Goal: Task Accomplishment & Management: Use online tool/utility

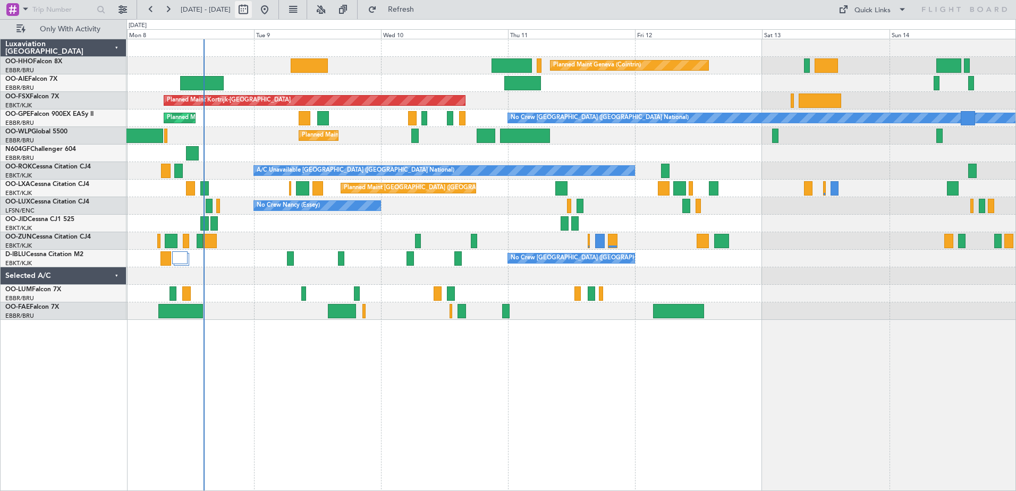
click at [252, 8] on button at bounding box center [243, 9] width 17 height 17
select select "9"
select select "2025"
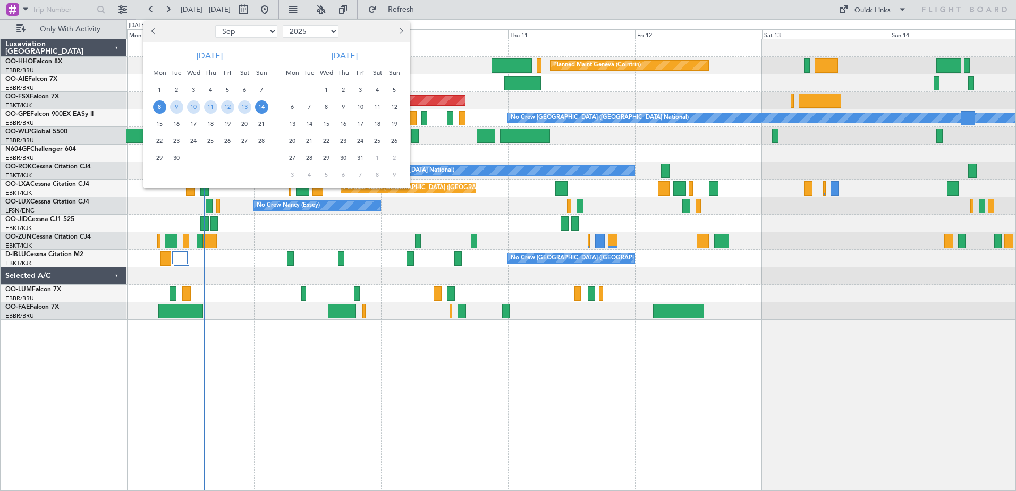
click at [163, 106] on span "8" at bounding box center [159, 106] width 13 height 13
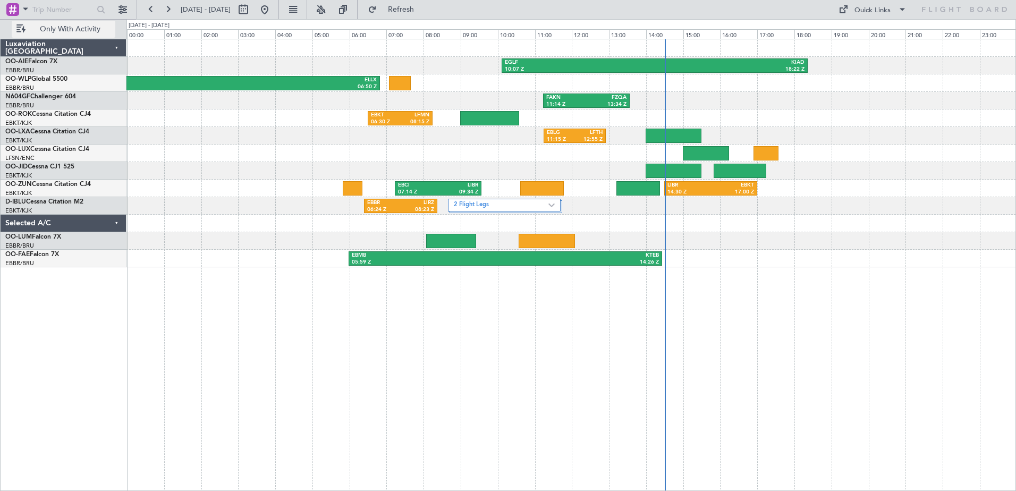
click at [72, 31] on span "Only With Activity" at bounding box center [70, 28] width 84 height 7
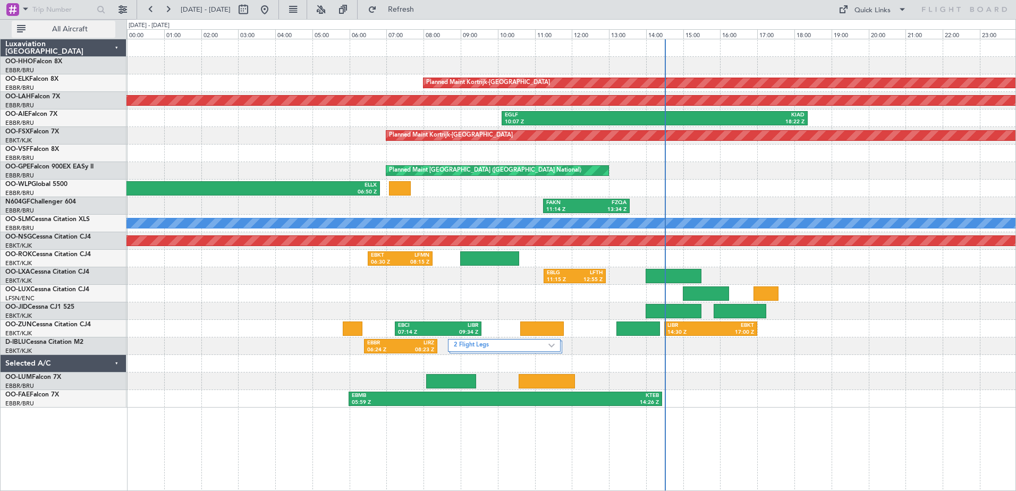
click at [73, 25] on span "All Aircraft" at bounding box center [70, 28] width 84 height 7
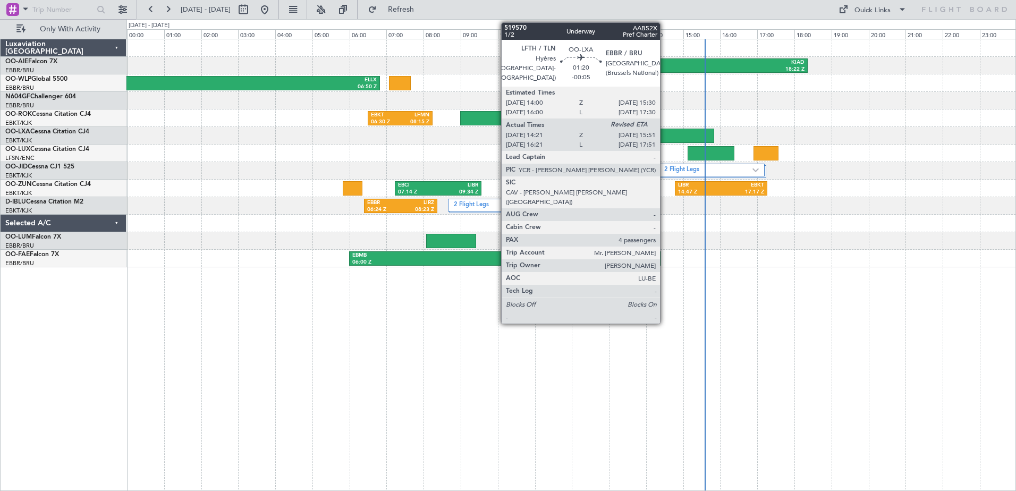
click at [665, 130] on div at bounding box center [686, 136] width 56 height 14
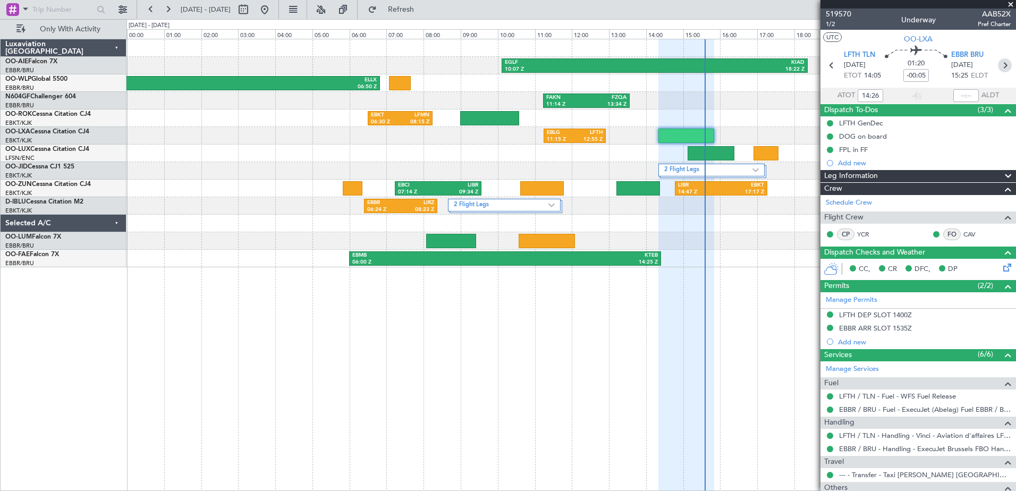
click at [999, 65] on icon at bounding box center [1005, 65] width 14 height 14
type input "+00:05"
type input "0"
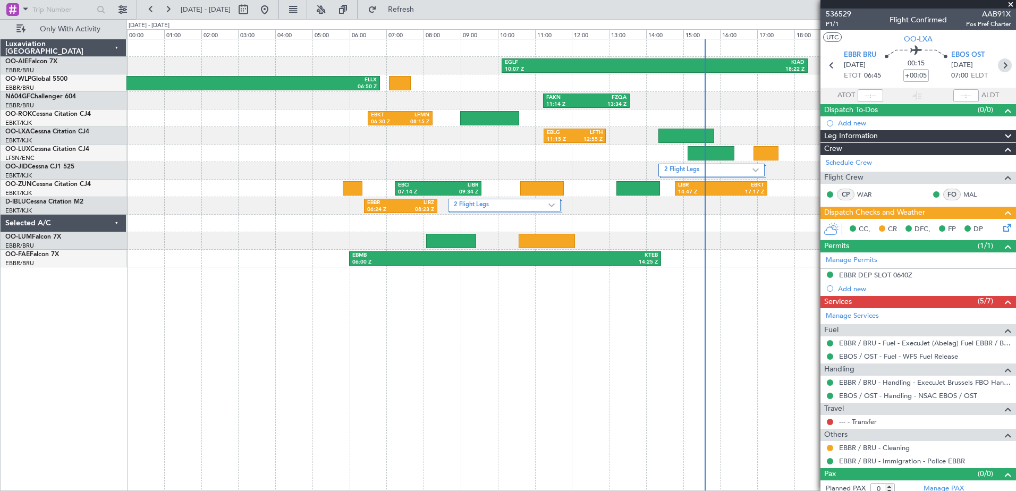
click at [999, 64] on icon at bounding box center [1005, 65] width 14 height 14
type input "+00:25"
type input "3"
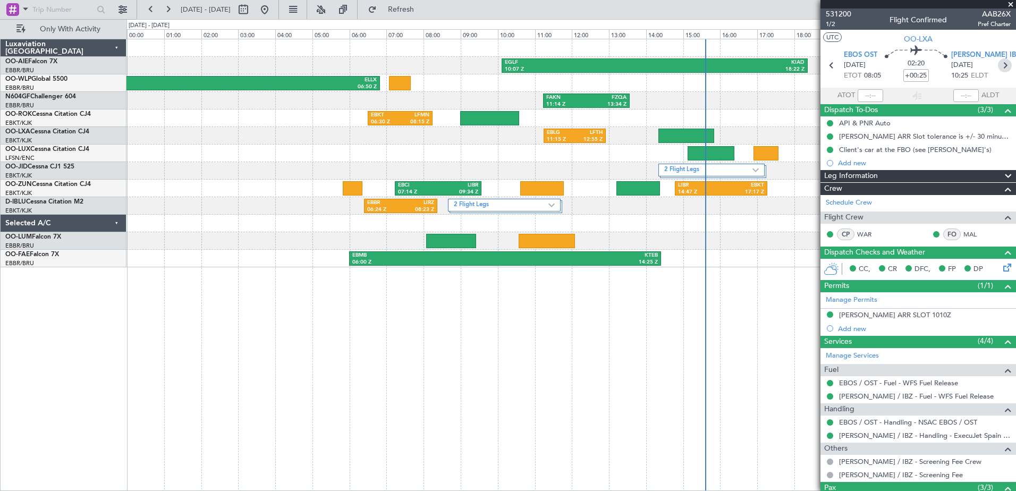
click at [1000, 65] on icon at bounding box center [1005, 65] width 14 height 14
type input "-00:25"
type input "0"
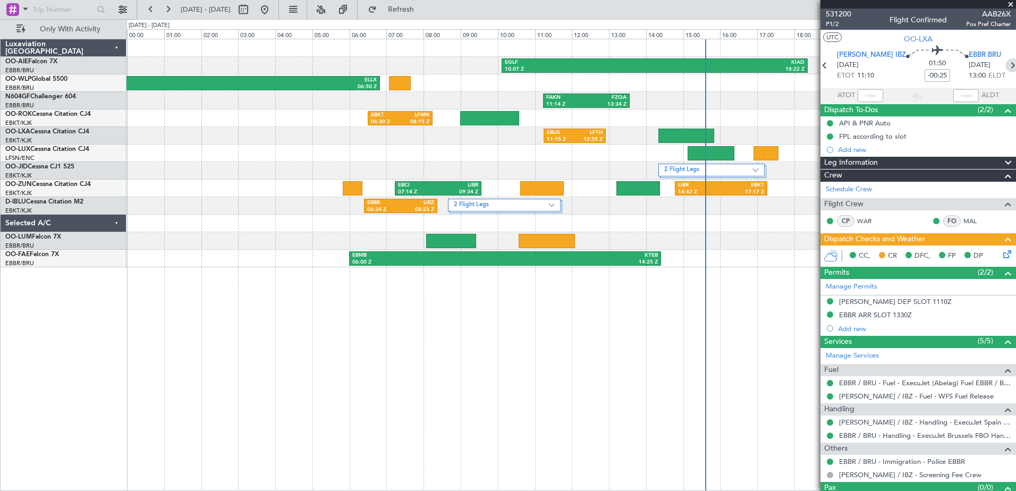
click at [1005, 65] on icon at bounding box center [1012, 65] width 14 height 14
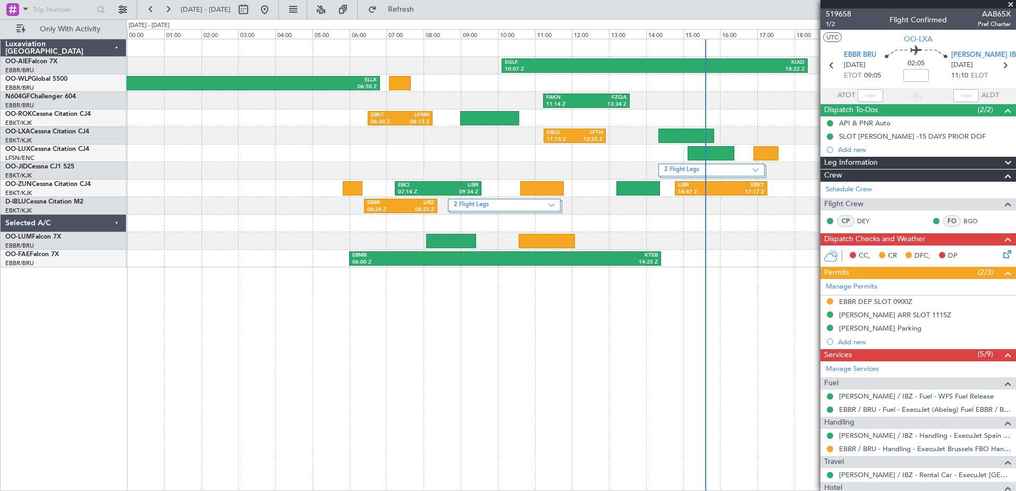
click at [1012, 3] on span at bounding box center [1010, 5] width 11 height 10
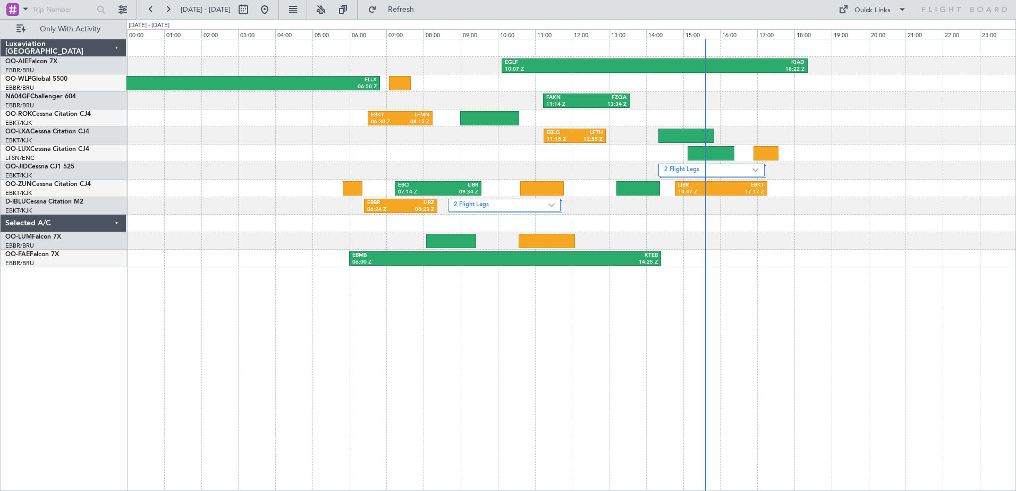
type input "0"
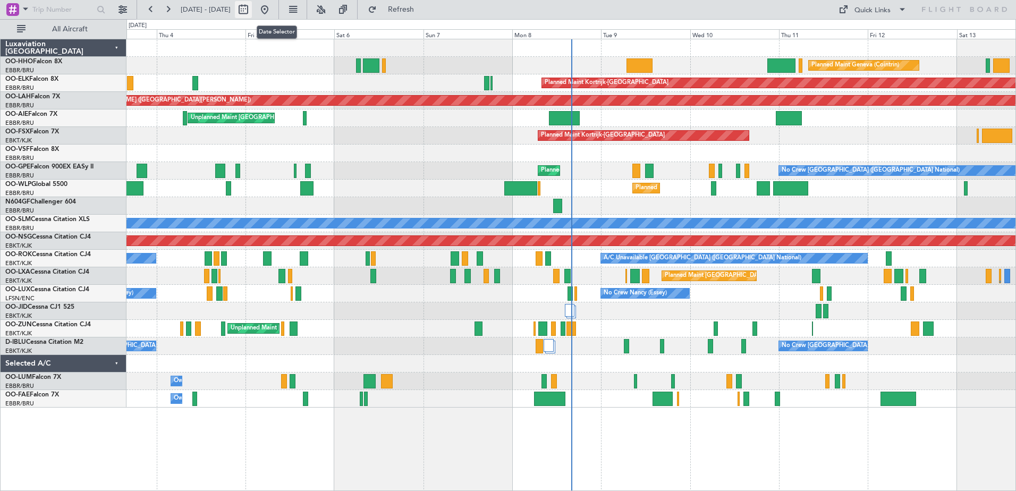
click at [252, 11] on button at bounding box center [243, 9] width 17 height 17
select select "9"
select select "2025"
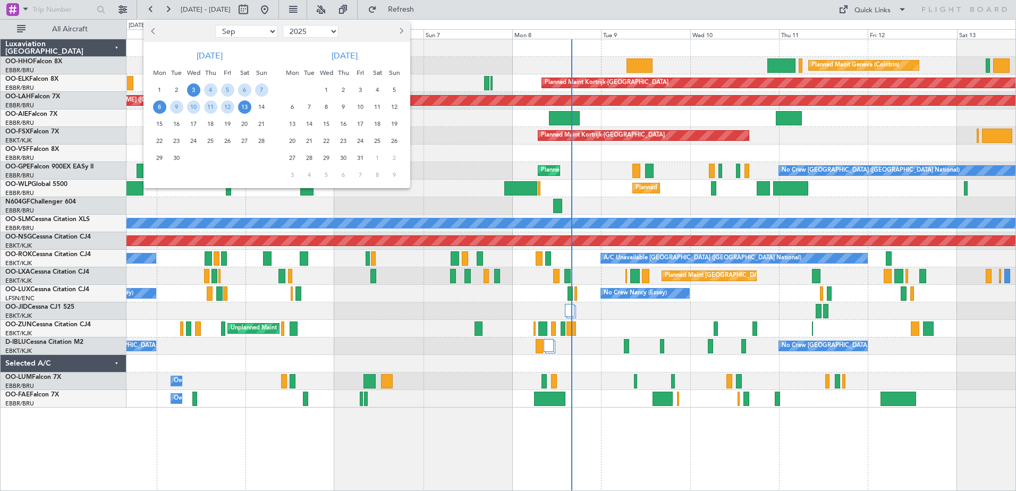
click at [161, 104] on span "8" at bounding box center [159, 106] width 13 height 13
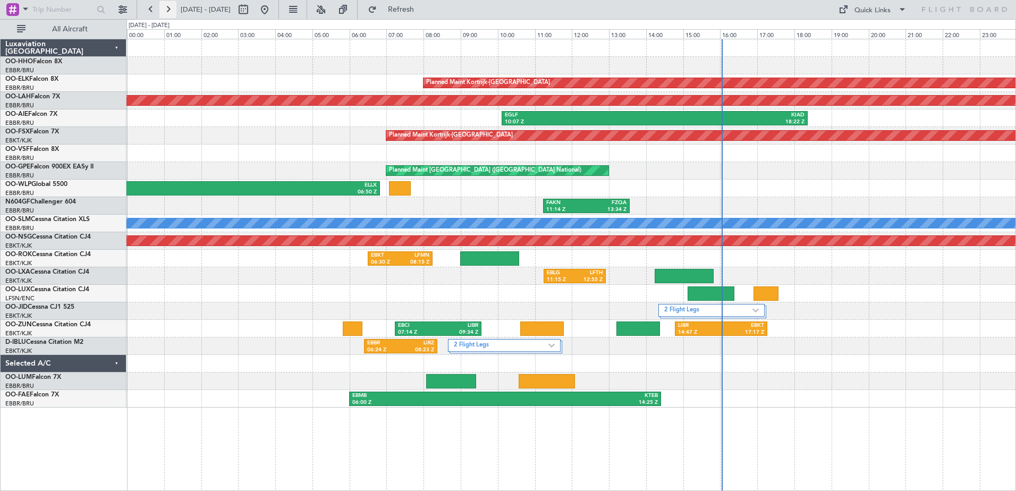
click at [169, 9] on button at bounding box center [167, 9] width 17 height 17
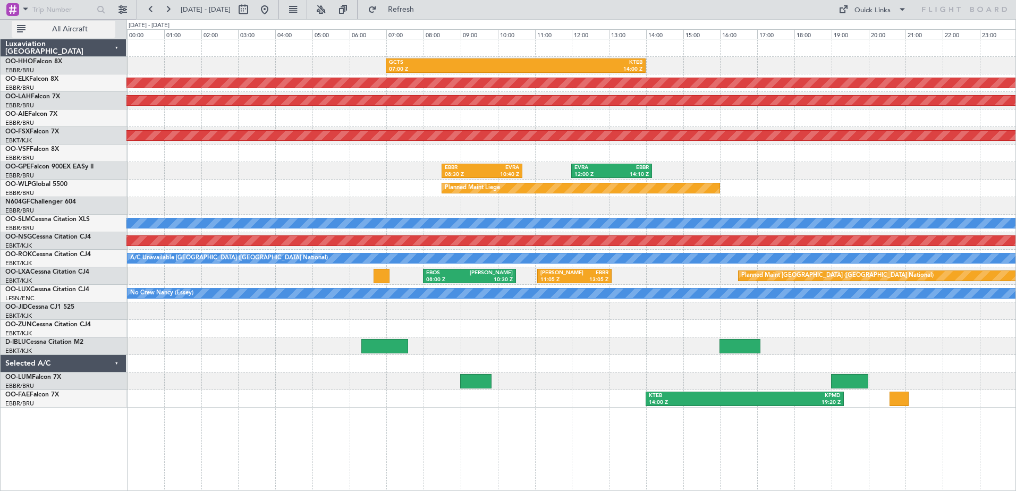
click at [100, 27] on span "All Aircraft" at bounding box center [70, 28] width 84 height 7
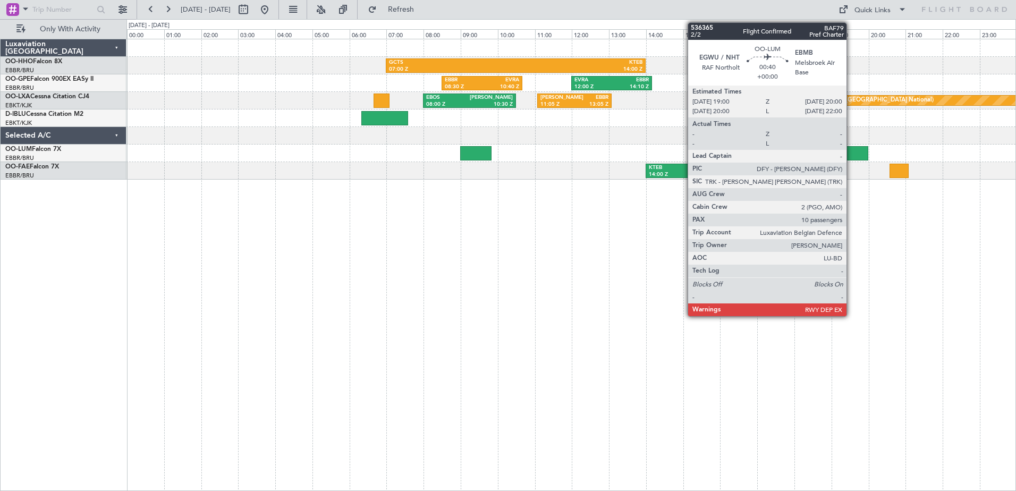
click at [851, 148] on div at bounding box center [849, 153] width 37 height 14
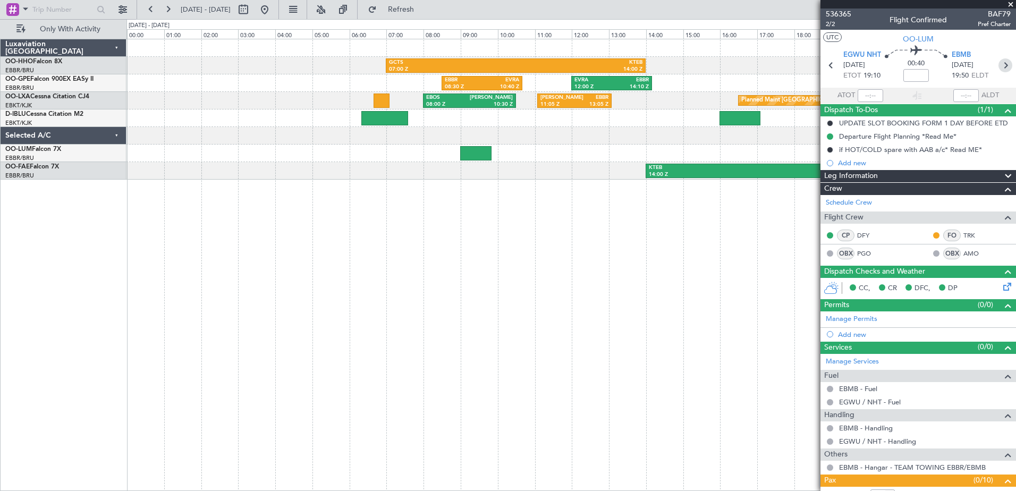
click at [1000, 66] on icon at bounding box center [1005, 65] width 14 height 14
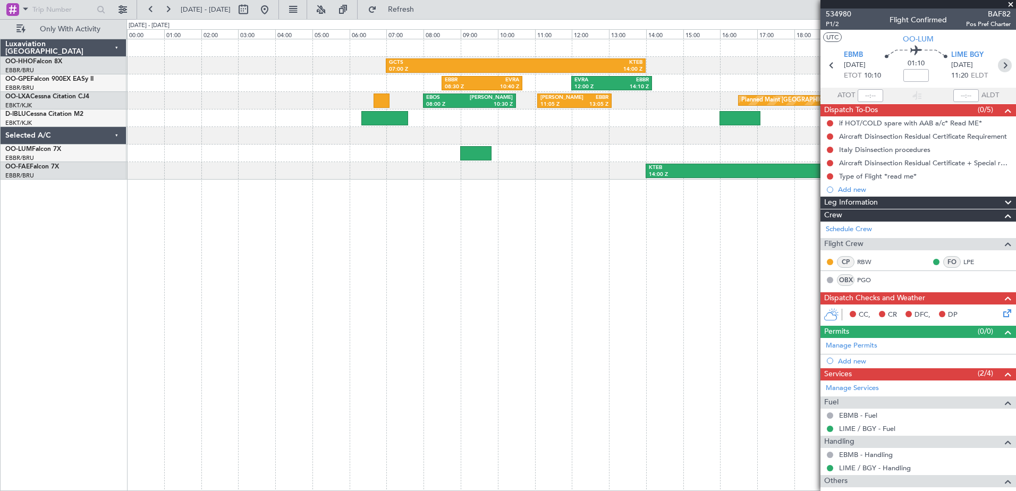
click at [1002, 63] on icon at bounding box center [1005, 65] width 14 height 14
type input "6"
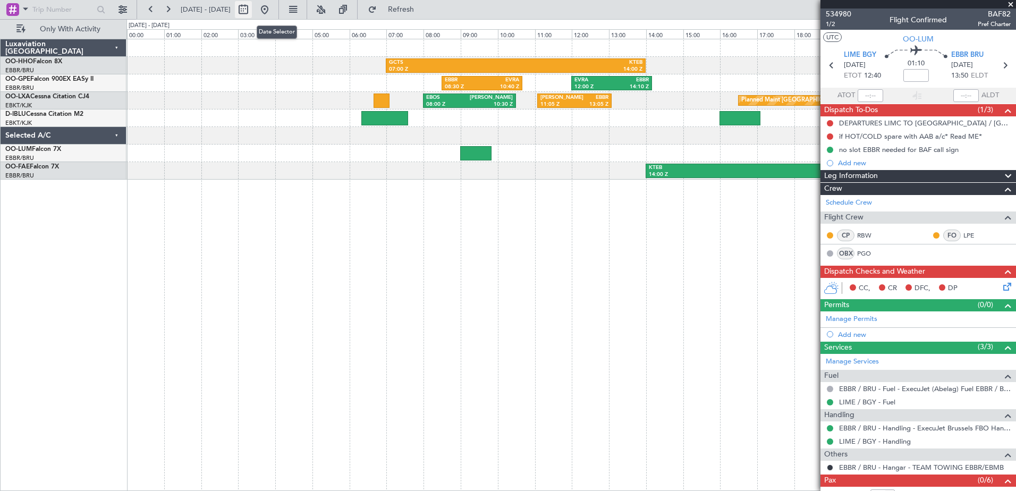
click at [252, 12] on button at bounding box center [243, 9] width 17 height 17
select select "9"
select select "2025"
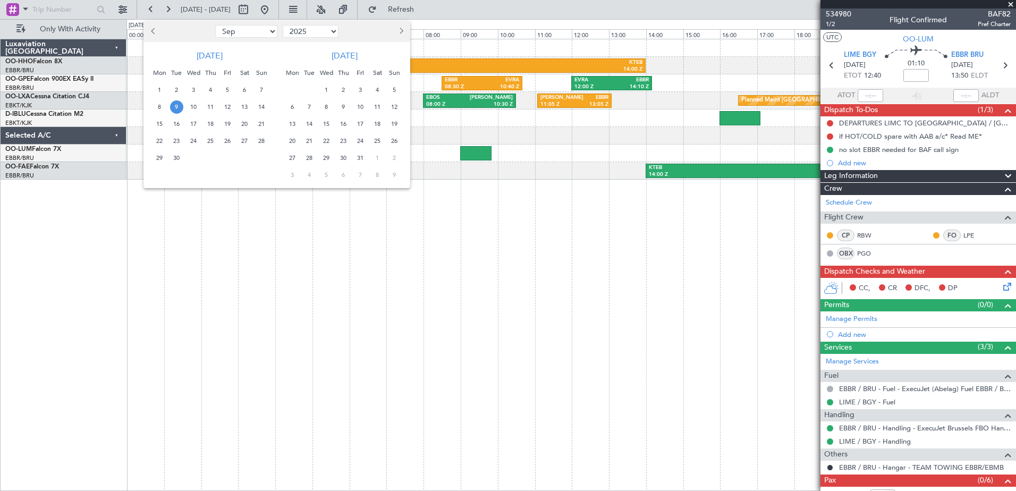
click at [1009, 5] on div at bounding box center [508, 245] width 1016 height 491
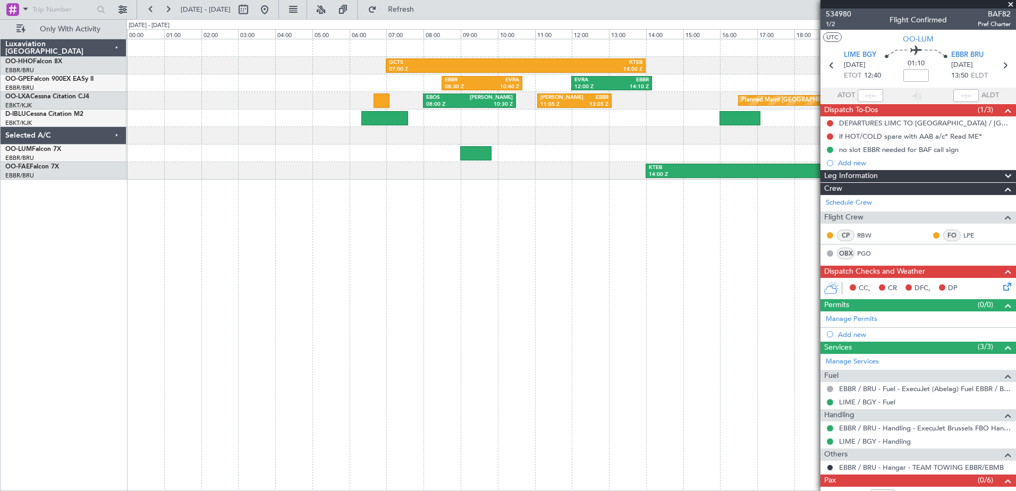
click at [1008, 5] on span at bounding box center [1010, 5] width 11 height 10
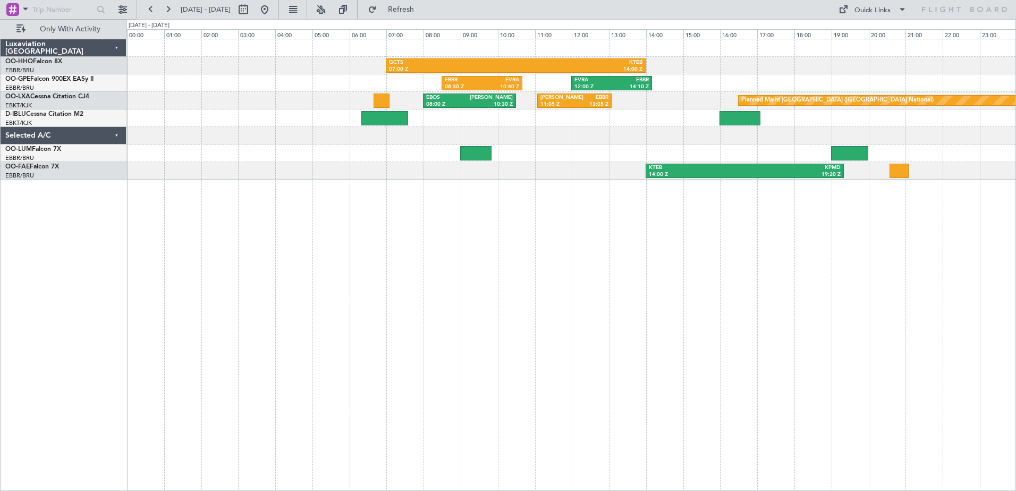
type input "0"
